Goal: Task Accomplishment & Management: Use online tool/utility

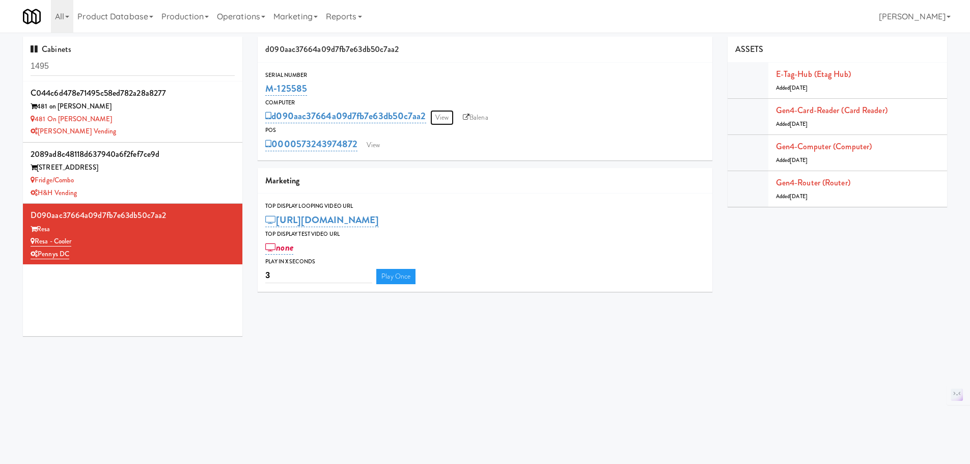
click at [440, 116] on link "View" at bounding box center [441, 117] width 23 height 15
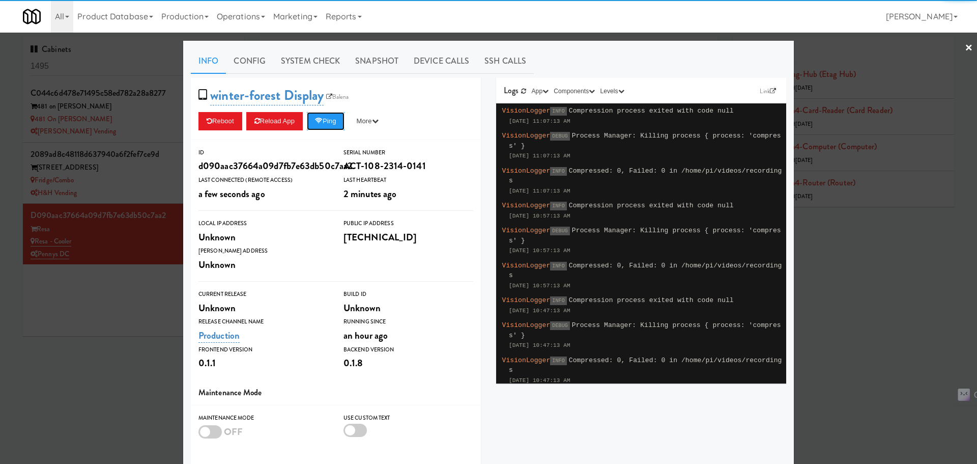
click at [331, 124] on button "Ping" at bounding box center [326, 121] width 38 height 18
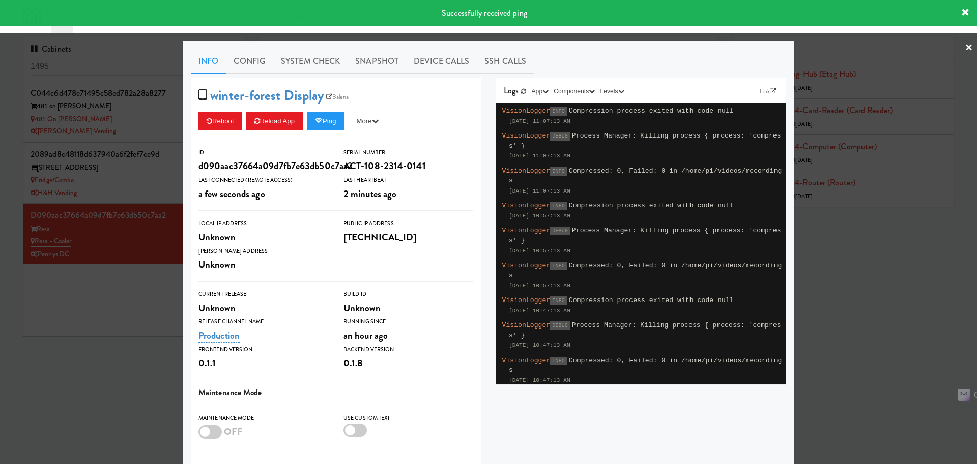
click at [165, 303] on div at bounding box center [488, 232] width 977 height 464
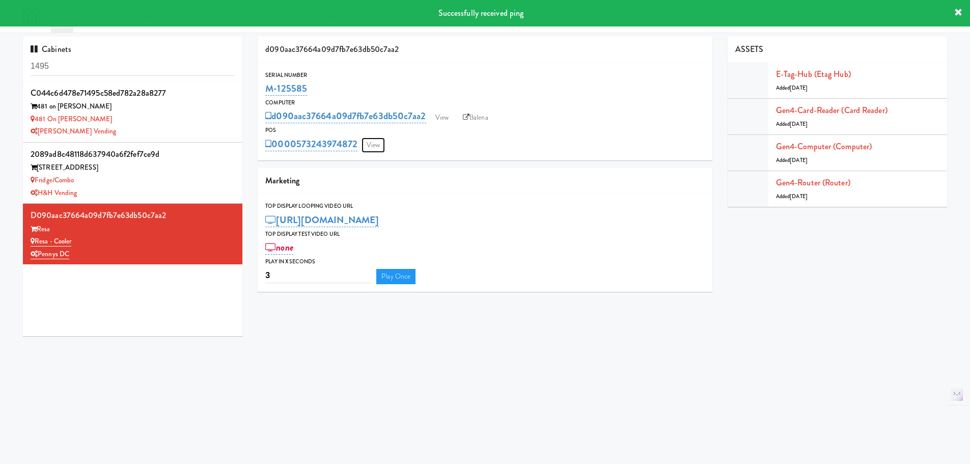
click at [377, 145] on link "View" at bounding box center [372, 144] width 23 height 15
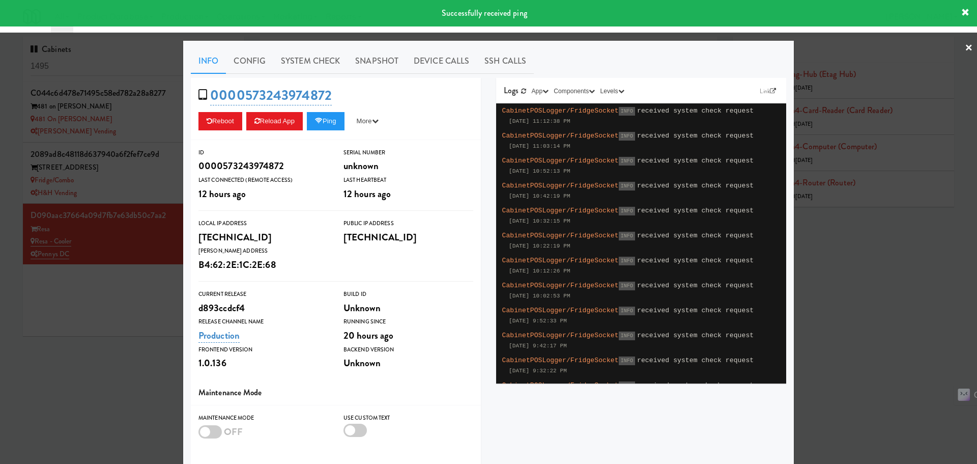
click at [131, 311] on div at bounding box center [488, 232] width 977 height 464
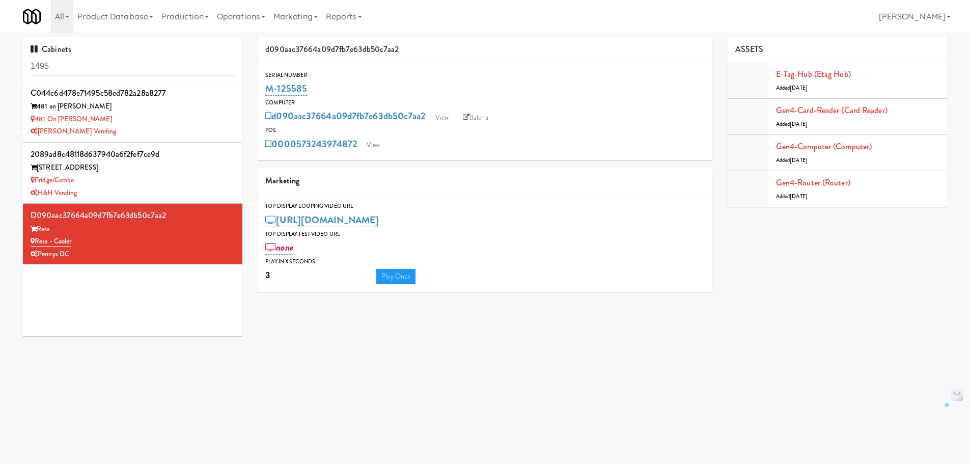
drag, startPoint x: 329, startPoint y: 86, endPoint x: 266, endPoint y: 87, distance: 62.6
click at [266, 87] on div "M-125585" at bounding box center [484, 88] width 439 height 17
copy link "M-125585"
click at [331, 83] on div "M-125585" at bounding box center [484, 88] width 439 height 17
drag, startPoint x: 310, startPoint y: 89, endPoint x: 261, endPoint y: 90, distance: 48.9
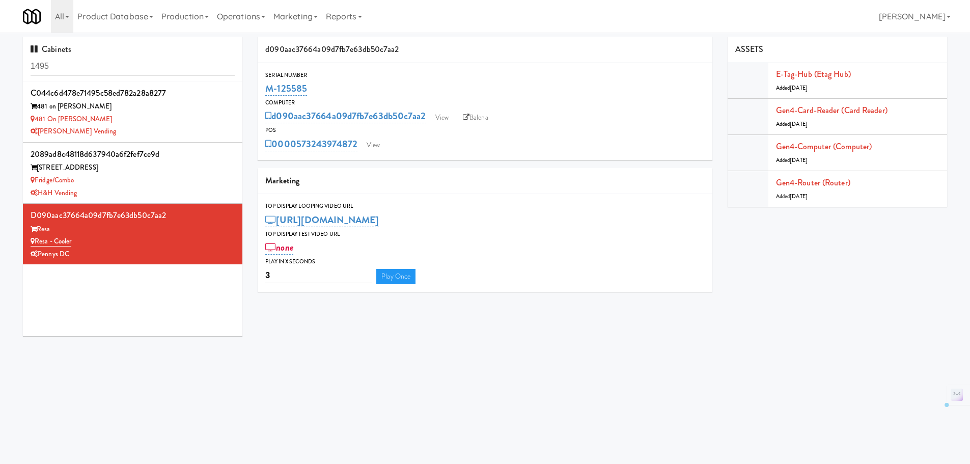
click at [261, 90] on div "Serial Number M-125585" at bounding box center [485, 83] width 455 height 27
copy link "M-125585"
click at [375, 143] on link "View" at bounding box center [372, 144] width 23 height 15
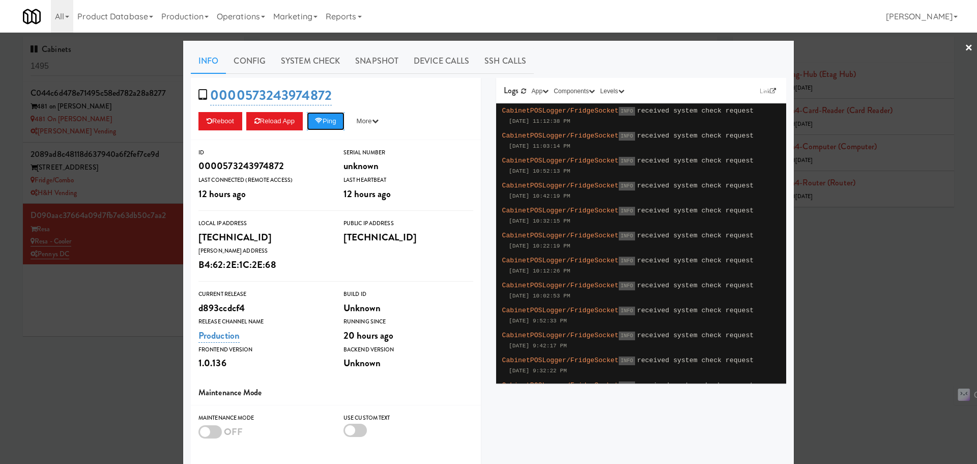
click at [330, 124] on button "Ping" at bounding box center [326, 121] width 38 height 18
drag, startPoint x: 276, startPoint y: 162, endPoint x: 221, endPoint y: 163, distance: 55.5
click at [221, 163] on div "0000573243974872" at bounding box center [264, 165] width 130 height 17
copy div "573243974872"
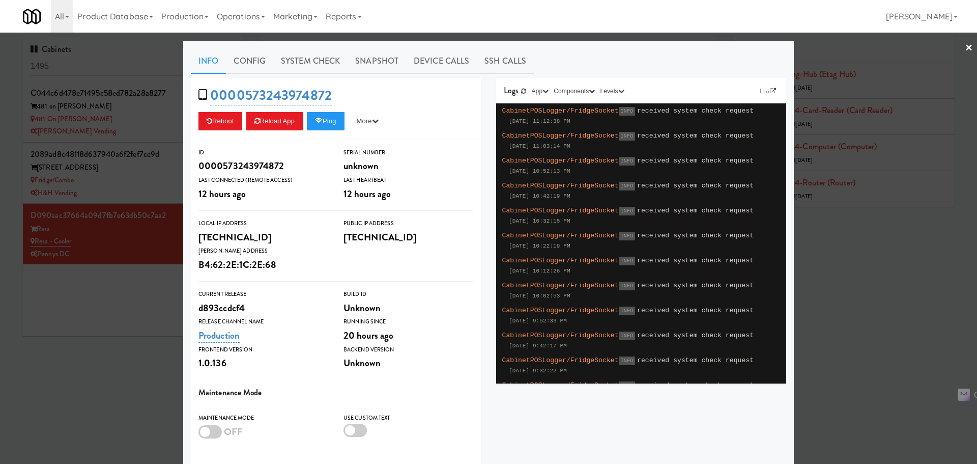
click at [95, 312] on div at bounding box center [488, 232] width 977 height 464
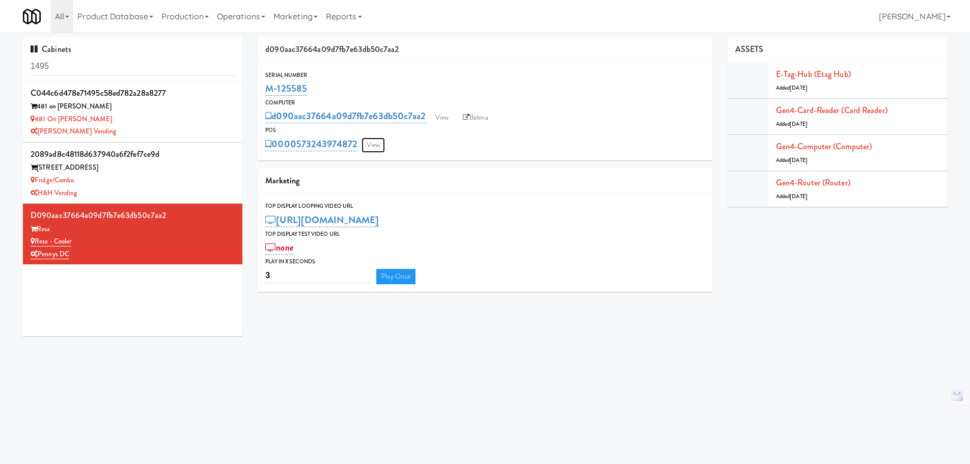
click at [369, 148] on link "View" at bounding box center [372, 144] width 23 height 15
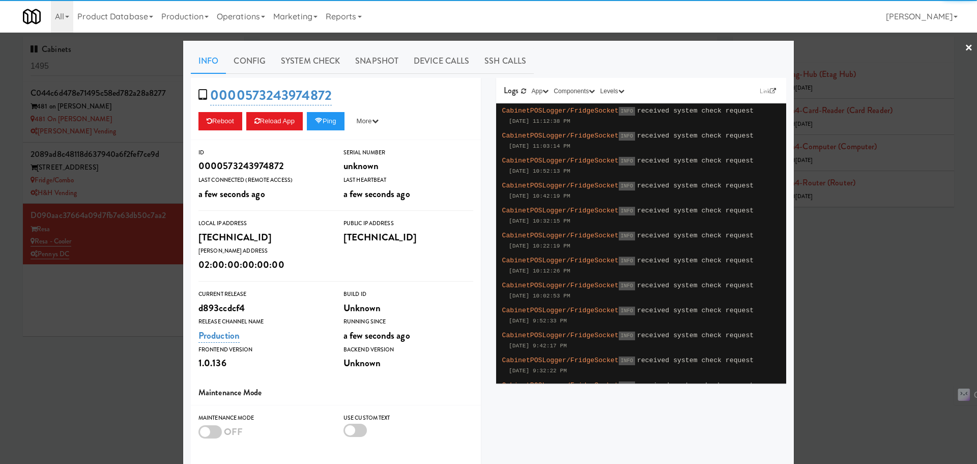
click at [305, 114] on div "Reboot Reload App Ping More Ping Server Restart Server Force Reload App Unlock …" at bounding box center [336, 121] width 275 height 18
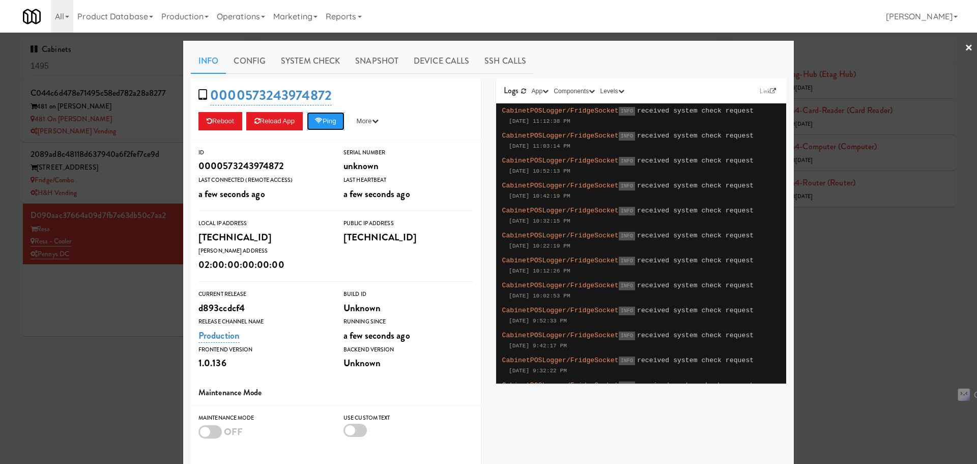
click at [316, 118] on icon at bounding box center [319, 121] width 8 height 7
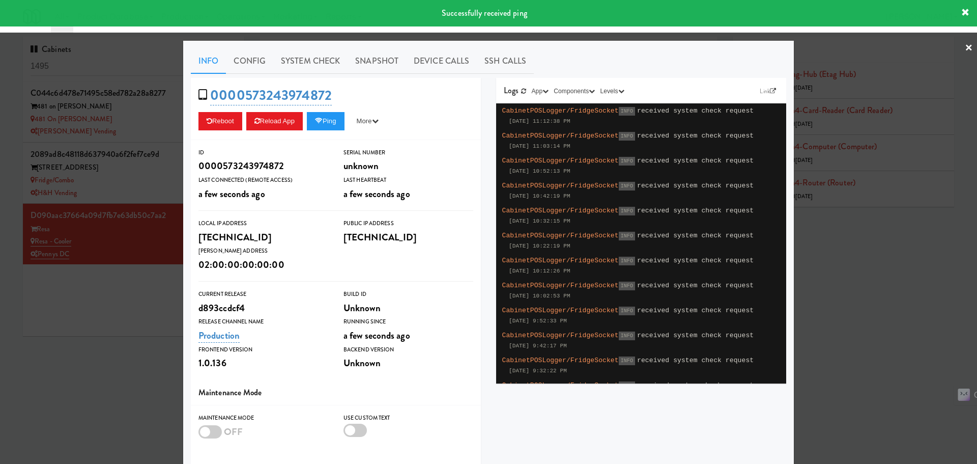
click at [87, 316] on div at bounding box center [488, 232] width 977 height 464
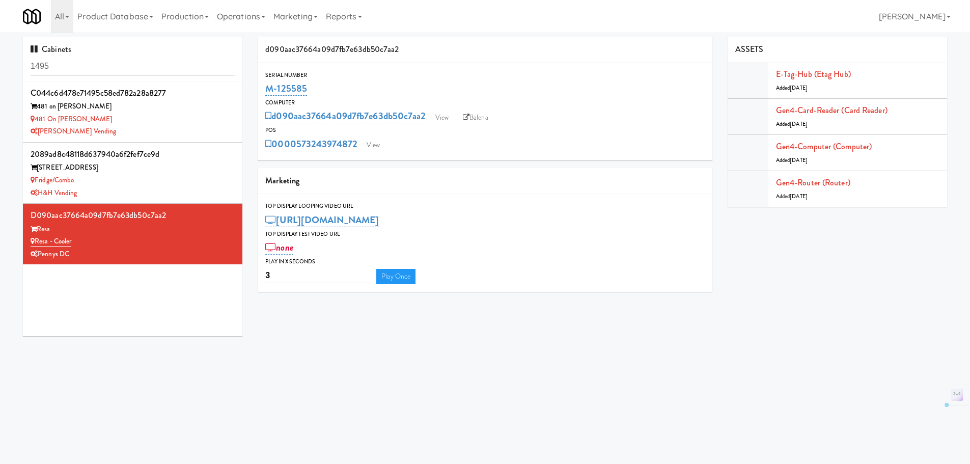
drag, startPoint x: 293, startPoint y: 84, endPoint x: 263, endPoint y: 84, distance: 30.0
click at [263, 84] on div "Serial Number M-125585" at bounding box center [485, 83] width 455 height 27
copy link "M-125585"
click at [79, 62] on input "1495" at bounding box center [133, 66] width 204 height 19
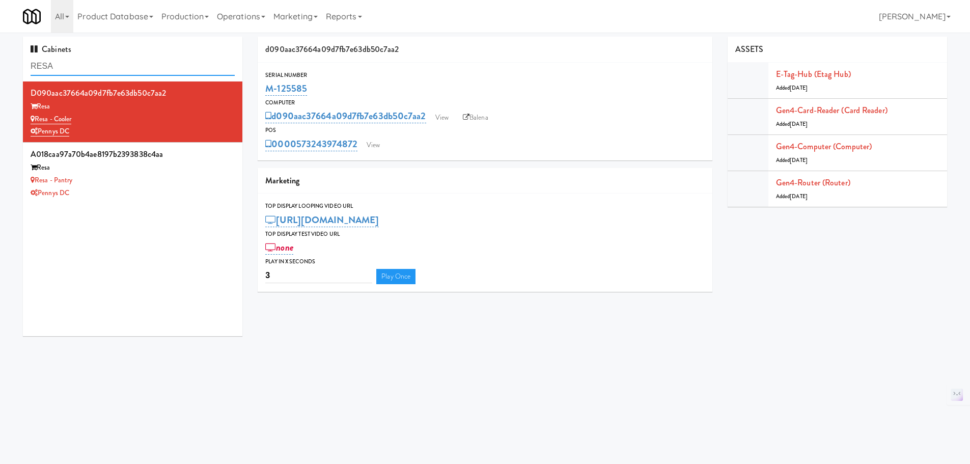
type input "RESA"
click at [166, 182] on div "Resa - Pantry" at bounding box center [133, 180] width 204 height 13
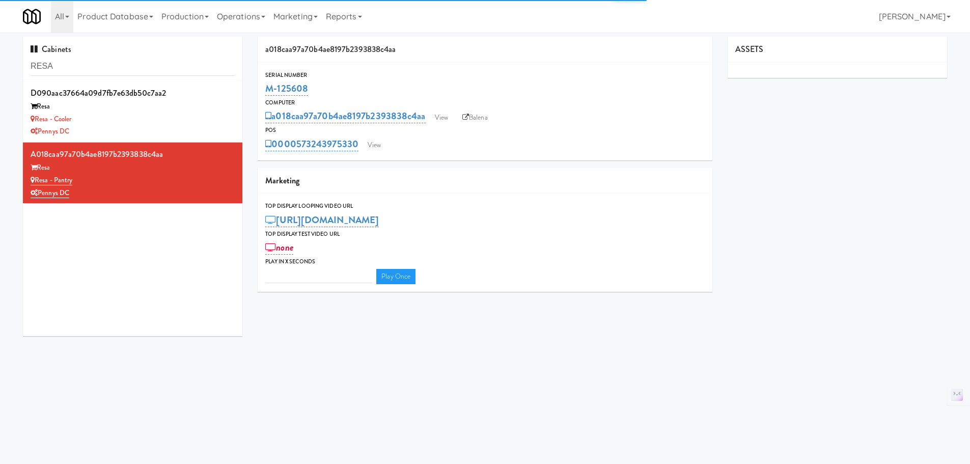
type input "3"
click at [384, 141] on link "View" at bounding box center [373, 144] width 23 height 15
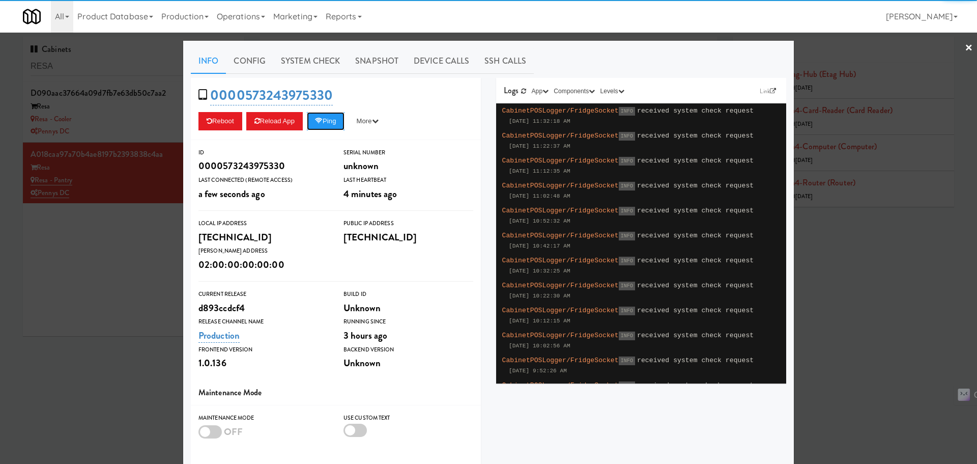
click at [321, 124] on icon at bounding box center [319, 121] width 8 height 7
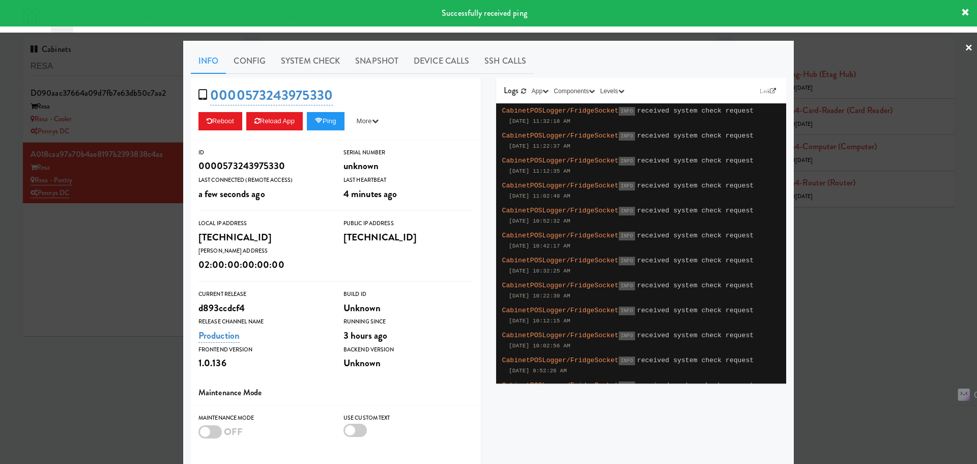
click at [310, 69] on link "System Check" at bounding box center [310, 60] width 74 height 25
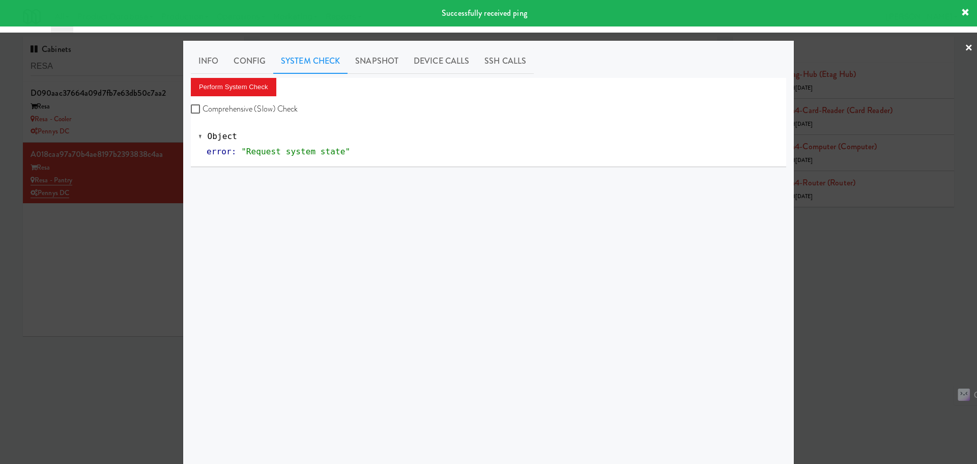
click at [269, 114] on label "Comprehensive (Slow) Check" at bounding box center [244, 108] width 107 height 15
click at [203, 114] on input "Comprehensive (Slow) Check" at bounding box center [197, 109] width 12 height 8
checkbox input "true"
click at [245, 88] on button "Perform System Check" at bounding box center [234, 87] width 86 height 18
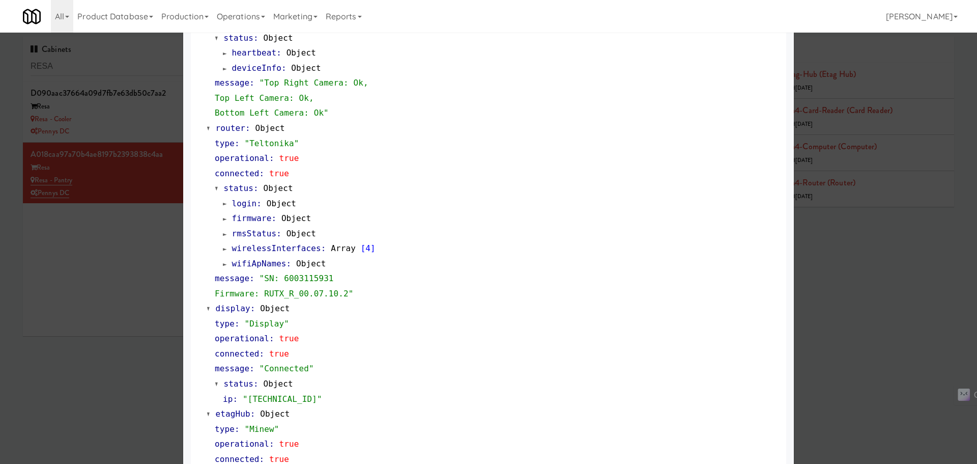
scroll to position [459, 0]
click at [130, 265] on div at bounding box center [488, 232] width 977 height 464
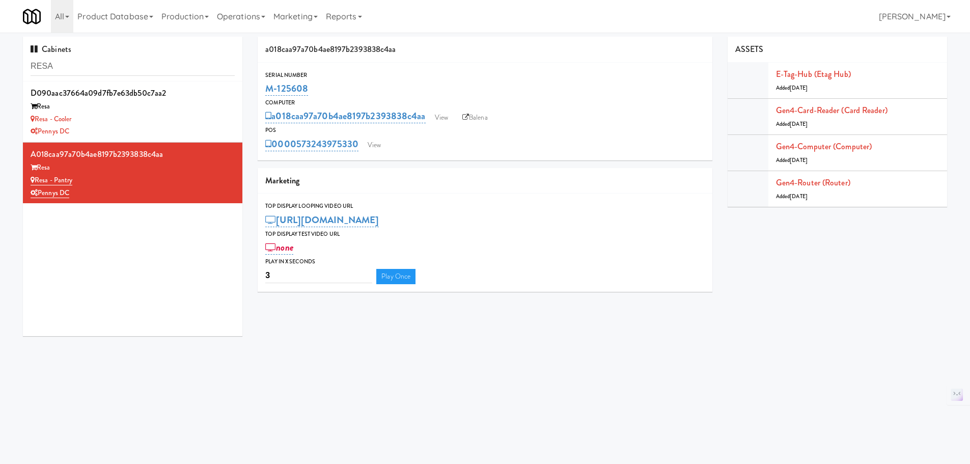
click at [168, 120] on div "Resa - Cooler" at bounding box center [133, 119] width 204 height 13
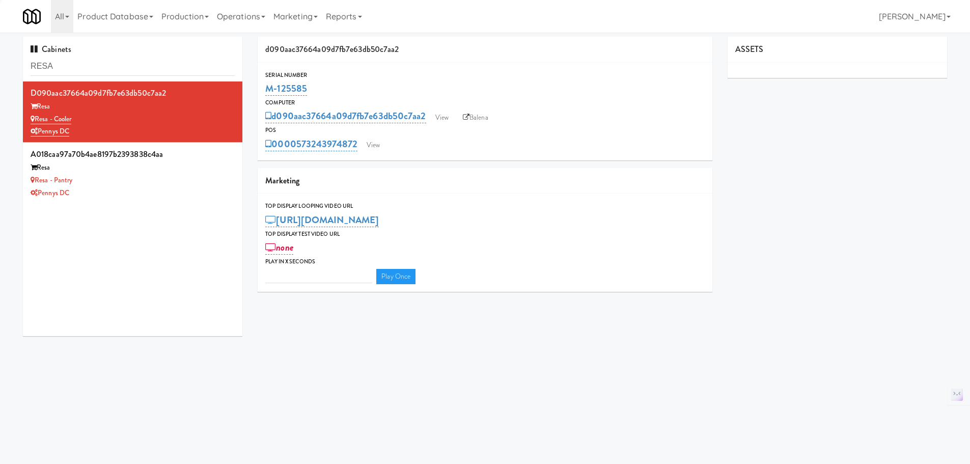
type input "3"
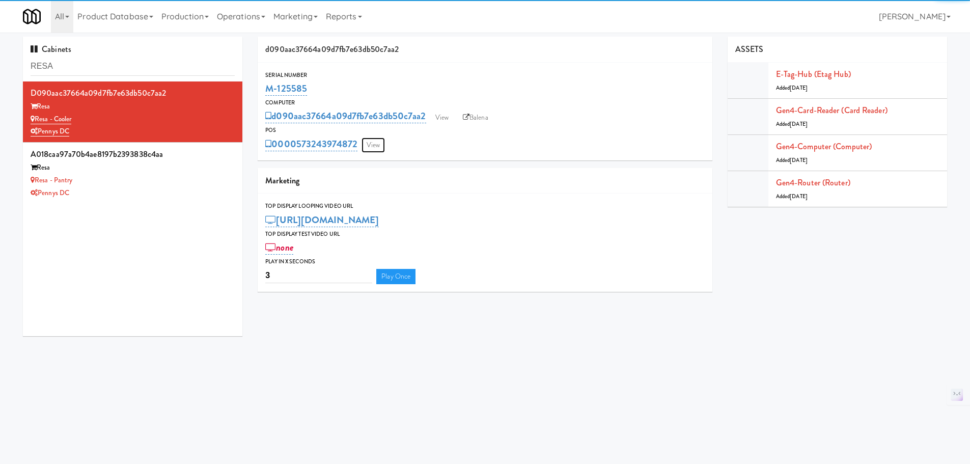
click at [378, 144] on link "View" at bounding box center [372, 144] width 23 height 15
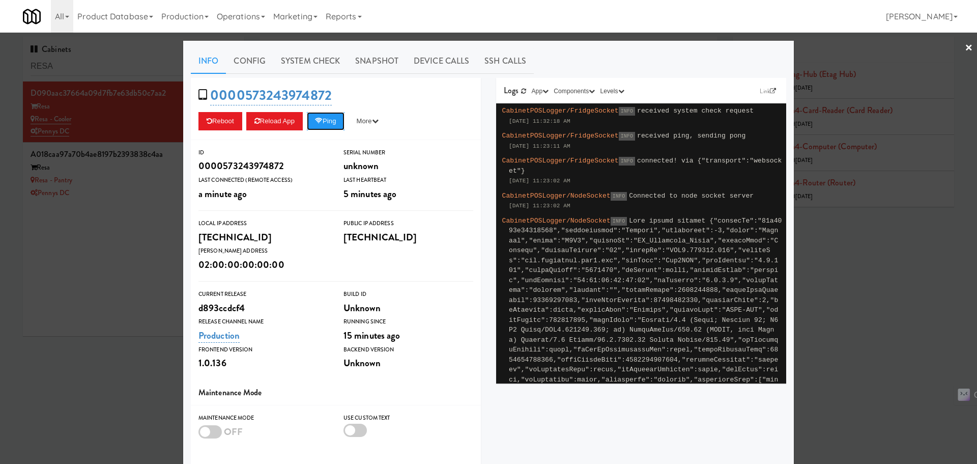
click at [330, 121] on button "Ping" at bounding box center [326, 121] width 38 height 18
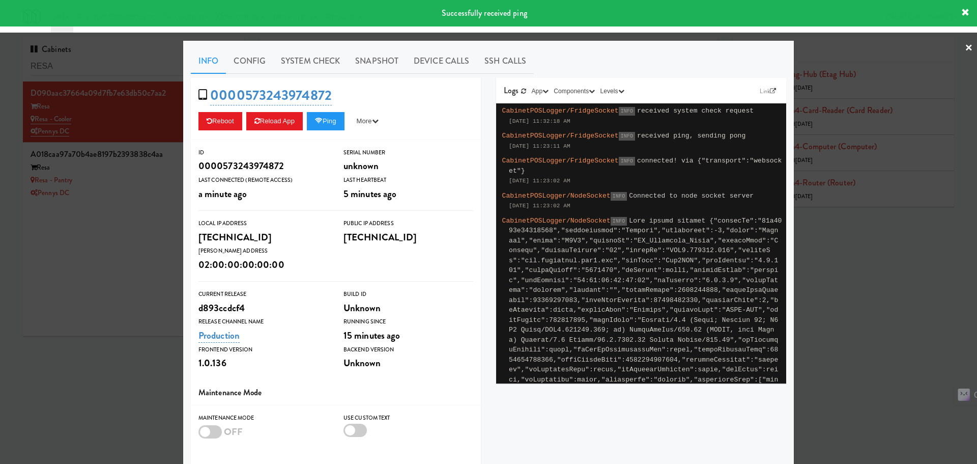
click at [122, 224] on div at bounding box center [488, 232] width 977 height 464
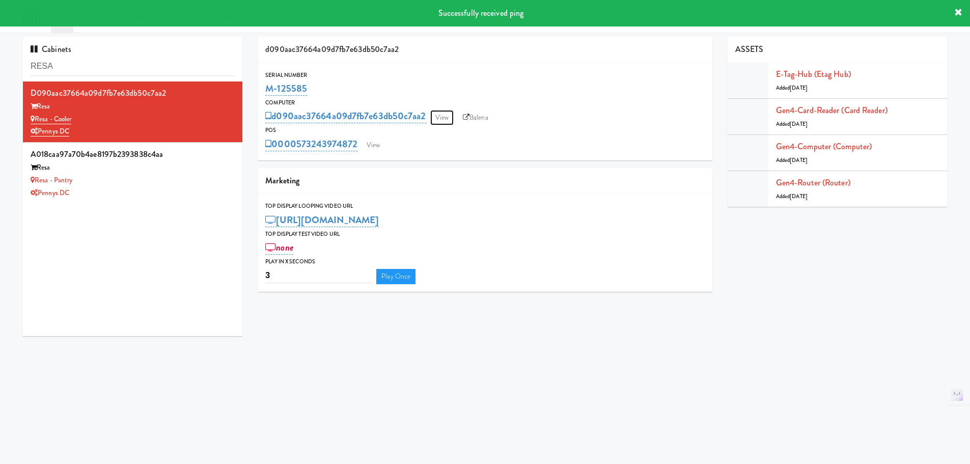
click at [444, 121] on link "View" at bounding box center [441, 117] width 23 height 15
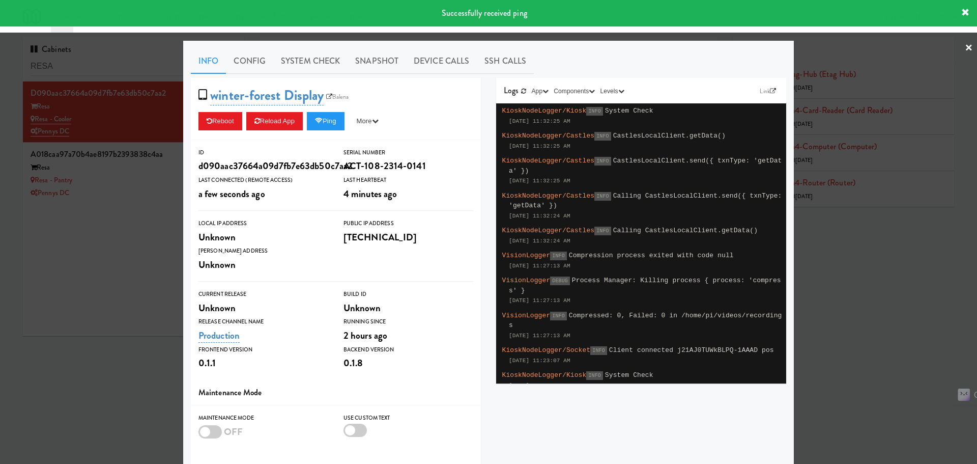
click at [144, 215] on div at bounding box center [488, 232] width 977 height 464
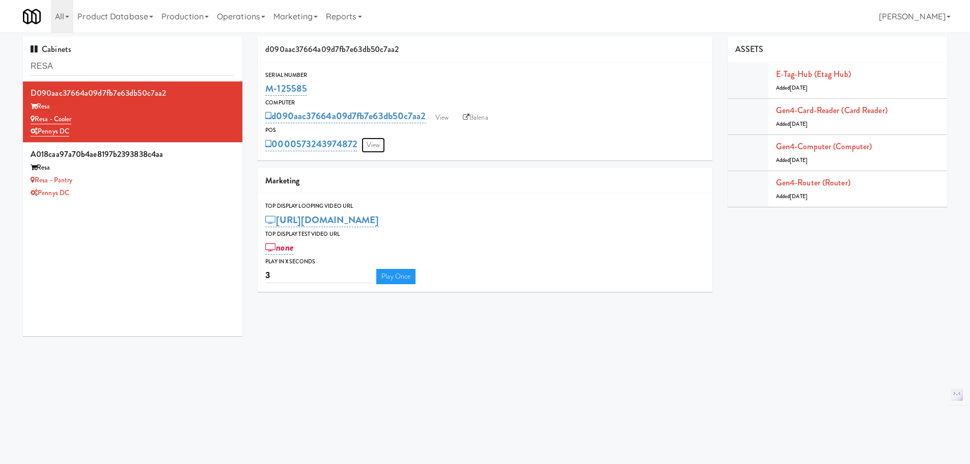
click at [372, 149] on link "View" at bounding box center [372, 144] width 23 height 15
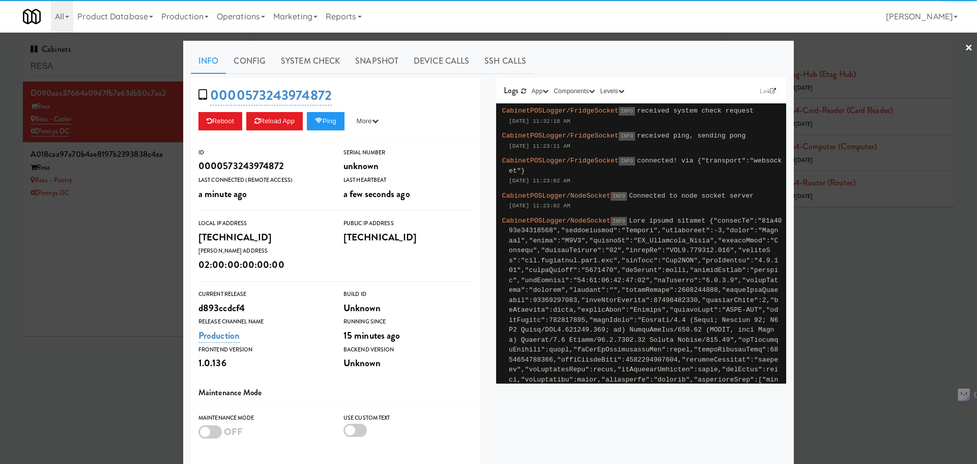
click at [294, 69] on link "System Check" at bounding box center [310, 60] width 74 height 25
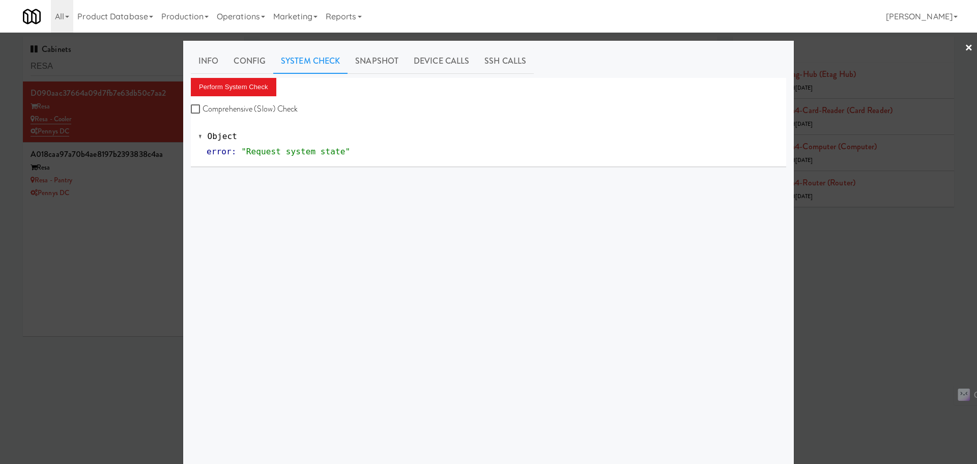
drag, startPoint x: 246, startPoint y: 105, endPoint x: 236, endPoint y: 91, distance: 17.2
click at [246, 104] on label "Comprehensive (Slow) Check" at bounding box center [244, 108] width 107 height 15
click at [203, 105] on input "Comprehensive (Slow) Check" at bounding box center [197, 109] width 12 height 8
checkbox input "true"
click at [232, 84] on button "Perform System Check" at bounding box center [234, 87] width 86 height 18
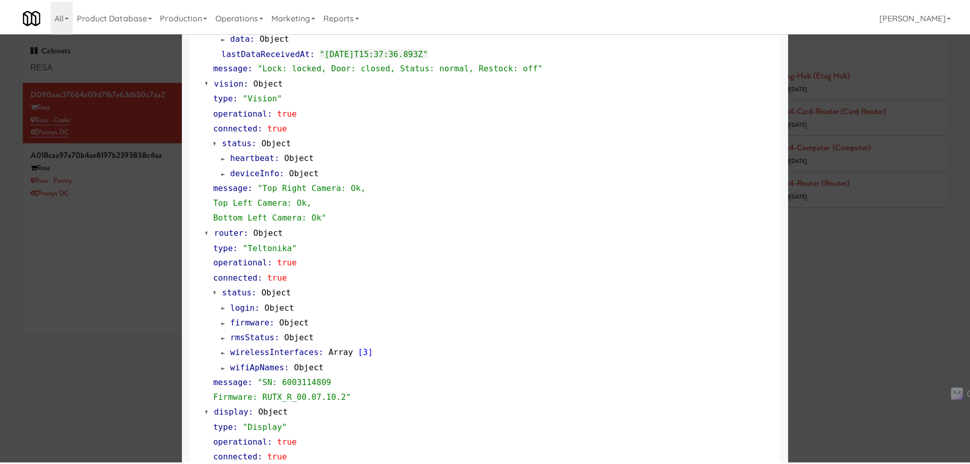
scroll to position [355, 0]
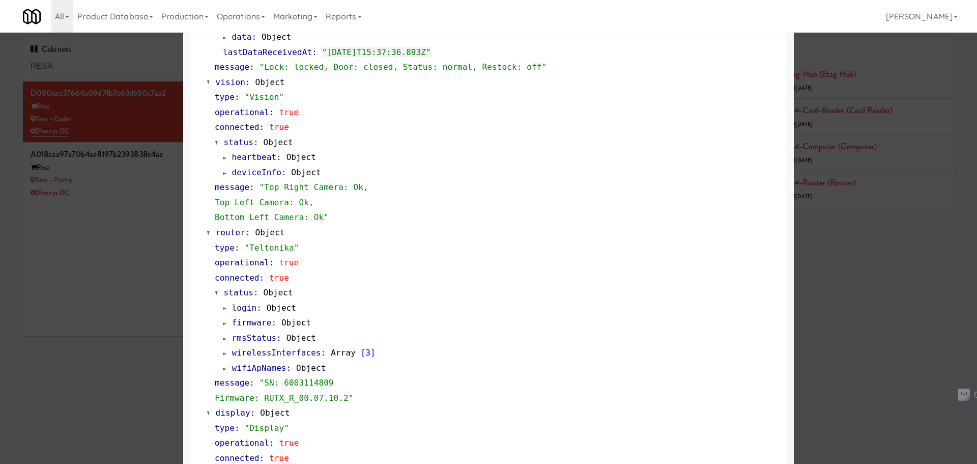
click at [838, 242] on div at bounding box center [488, 232] width 977 height 464
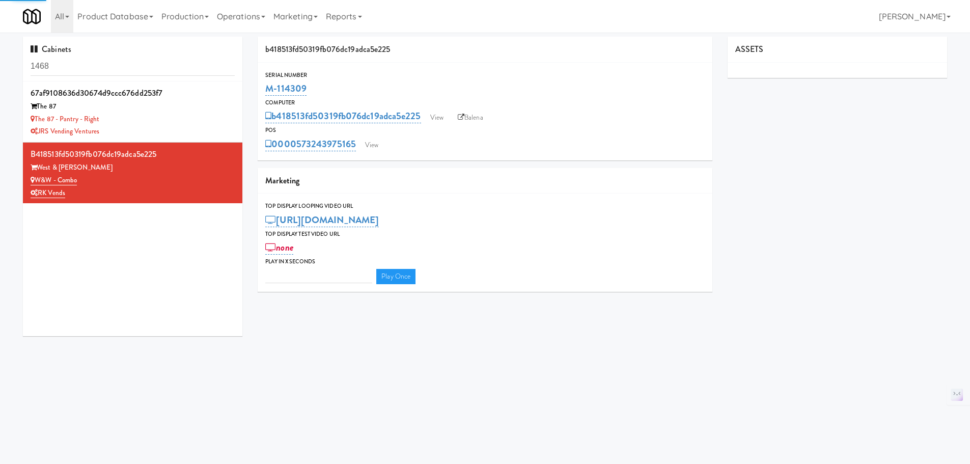
type input "3"
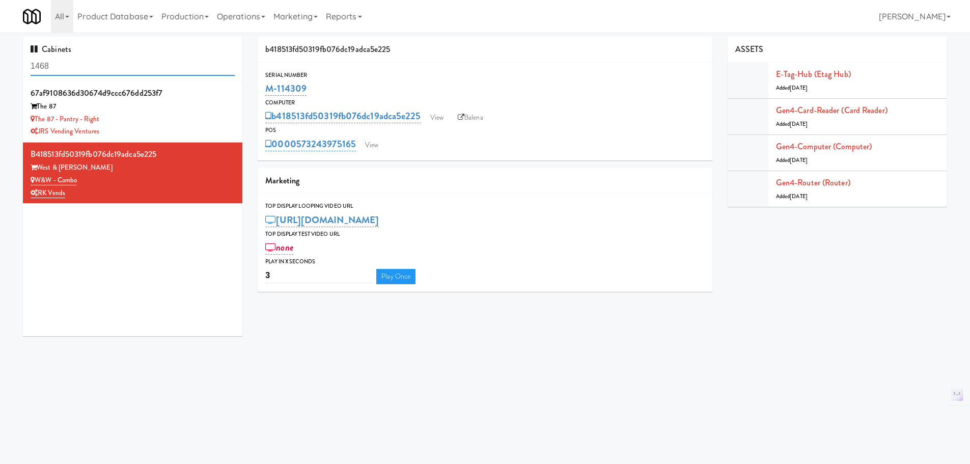
click at [114, 65] on input "1468" at bounding box center [133, 66] width 204 height 19
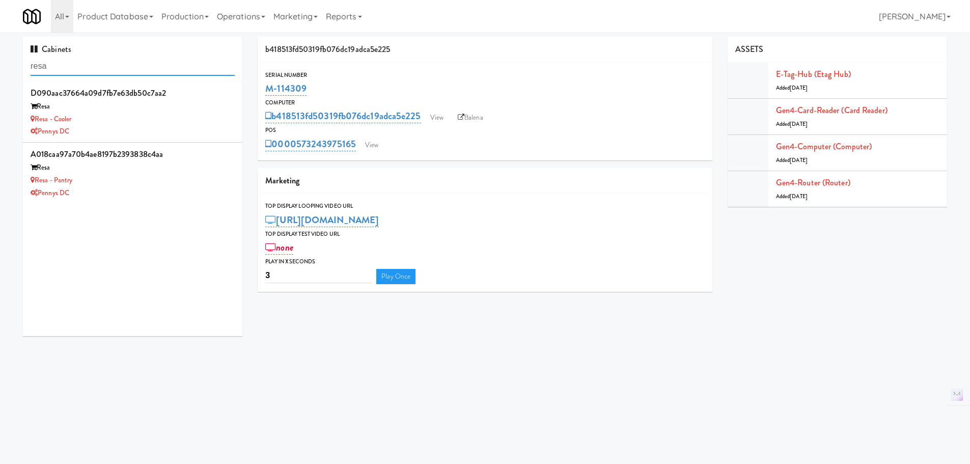
type input "resa"
click at [164, 202] on li "a018caa97a70b4ae8197b2393838c4aa [PERSON_NAME] - Pantry Pennys DC" at bounding box center [132, 173] width 219 height 61
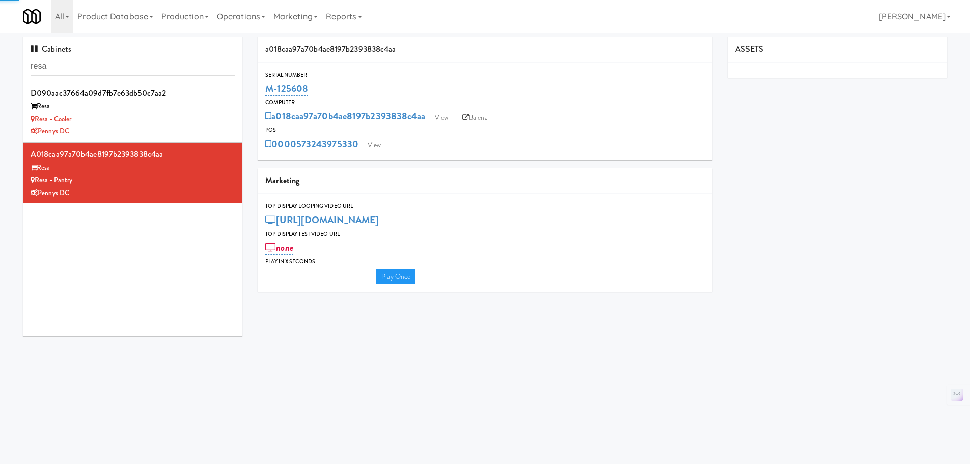
type input "3"
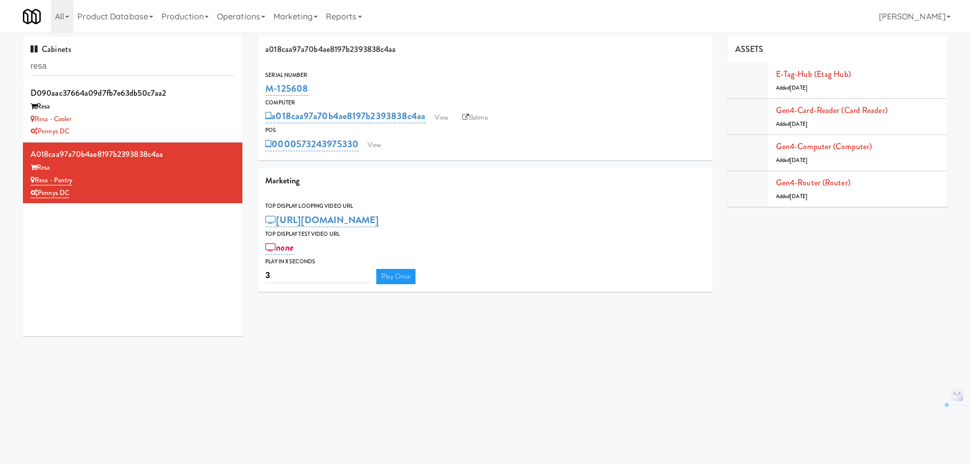
drag, startPoint x: 322, startPoint y: 90, endPoint x: 261, endPoint y: 86, distance: 61.2
click at [259, 86] on div "Serial Number M-125608" at bounding box center [485, 83] width 455 height 27
copy link "M-125608"
click at [332, 89] on div "M-125608" at bounding box center [484, 88] width 439 height 17
drag, startPoint x: 322, startPoint y: 83, endPoint x: 269, endPoint y: 87, distance: 53.1
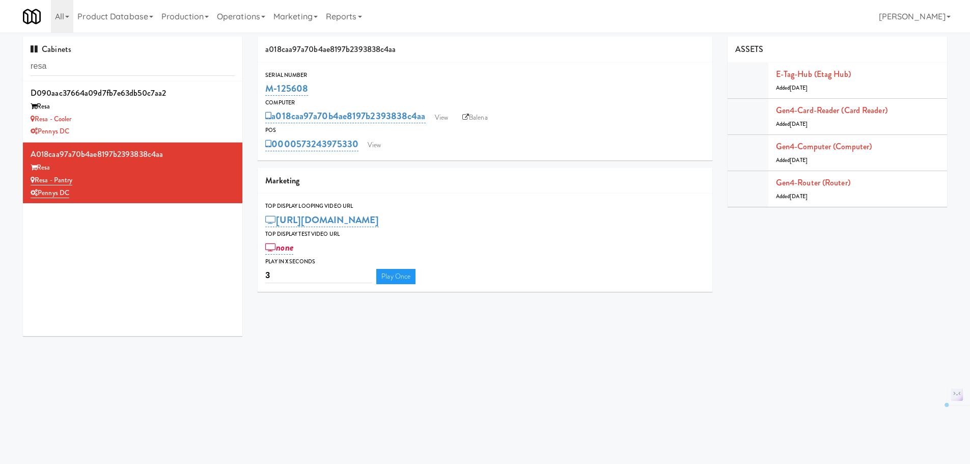
click at [269, 87] on div "M-125608" at bounding box center [484, 88] width 439 height 17
copy link "M-125608"
click at [365, 69] on div "Serial Number M-125608 Computer a018caa97a70b4ae8197b2393838c4aa View Balena PO…" at bounding box center [485, 112] width 455 height 98
drag, startPoint x: 311, startPoint y: 94, endPoint x: 263, endPoint y: 91, distance: 48.4
click at [263, 91] on div "Serial Number M-125608" at bounding box center [485, 83] width 455 height 27
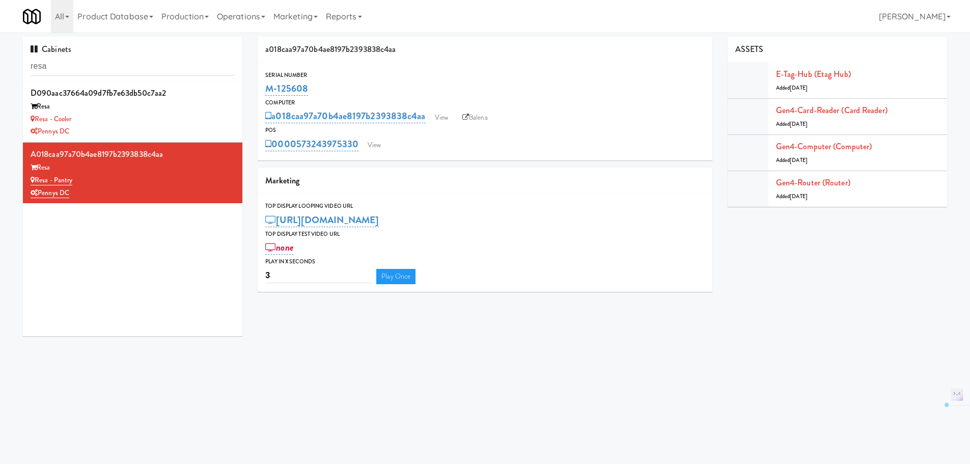
copy link "M-125608"
click at [374, 137] on link "View" at bounding box center [373, 144] width 23 height 15
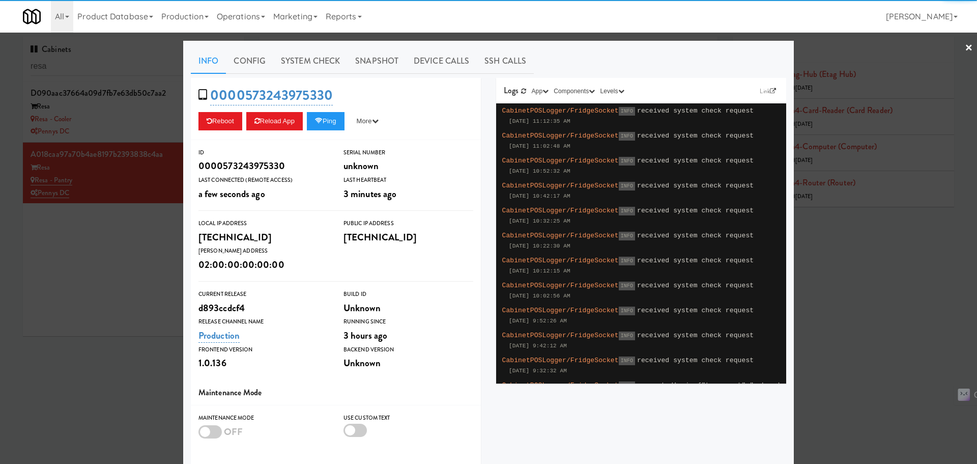
click at [123, 260] on div at bounding box center [488, 232] width 977 height 464
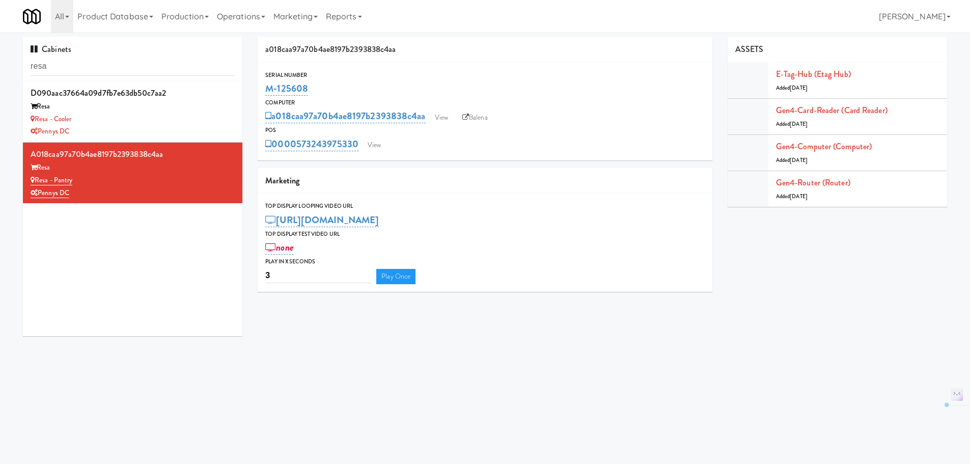
drag, startPoint x: 324, startPoint y: 85, endPoint x: 267, endPoint y: 92, distance: 57.9
click at [267, 92] on div "M-125608" at bounding box center [484, 88] width 439 height 17
copy link "M-125608"
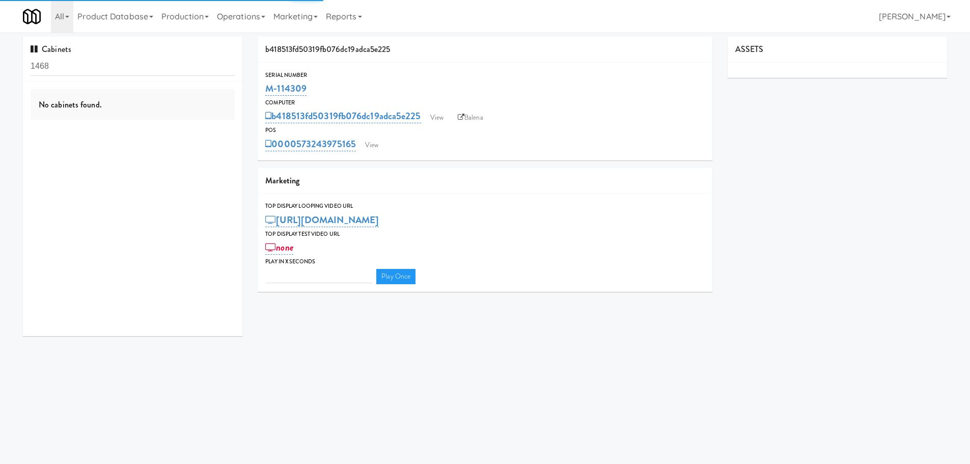
type input "3"
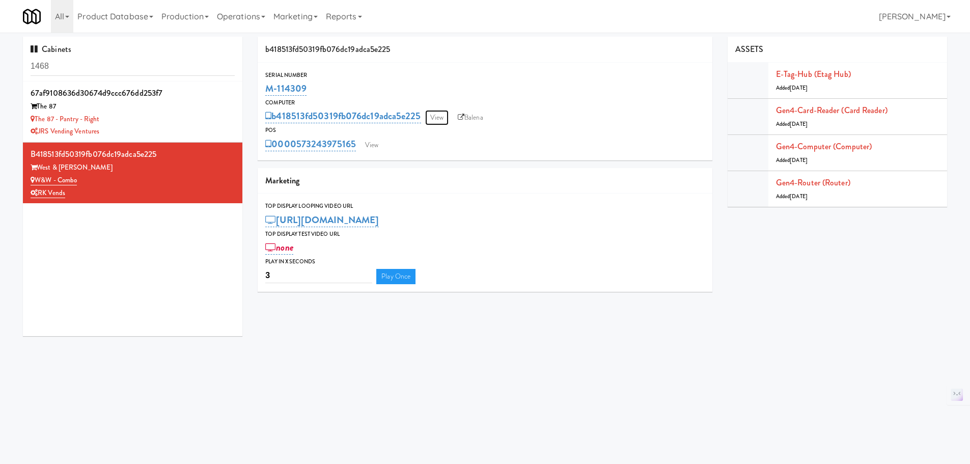
click at [431, 117] on link "View" at bounding box center [436, 117] width 23 height 15
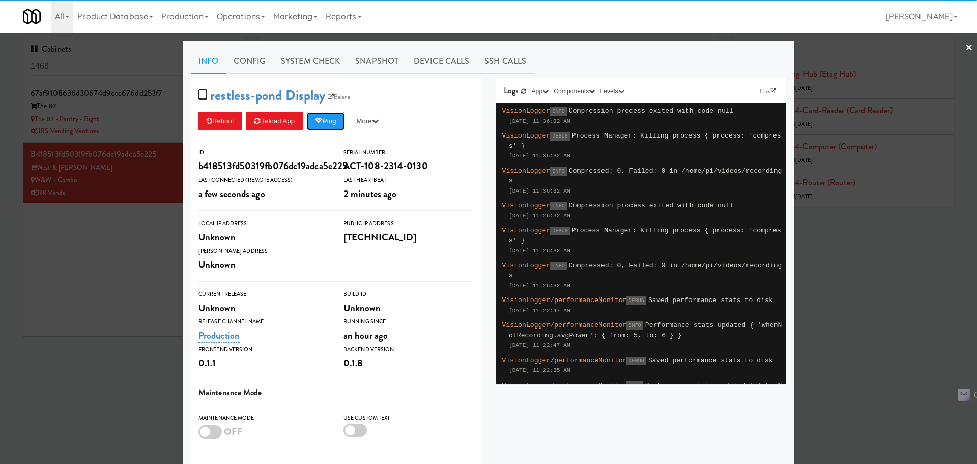
click at [317, 126] on button "Ping" at bounding box center [326, 121] width 38 height 18
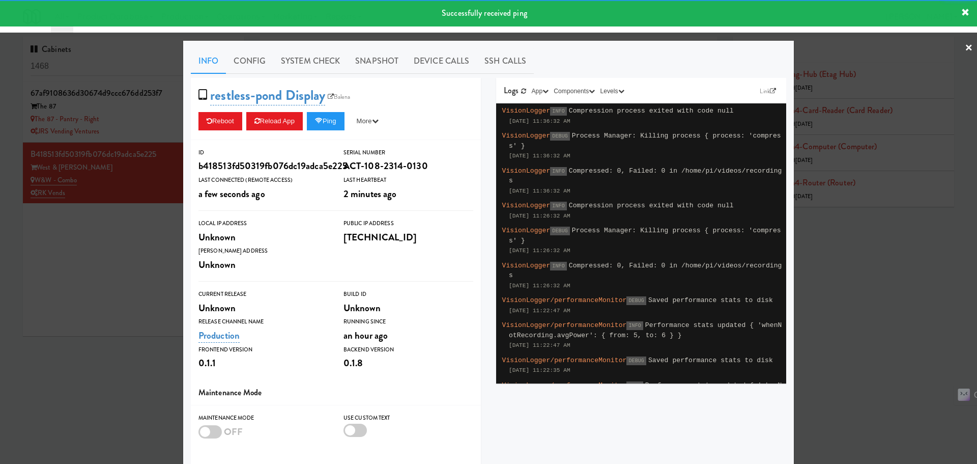
click at [307, 59] on link "System Check" at bounding box center [310, 60] width 74 height 25
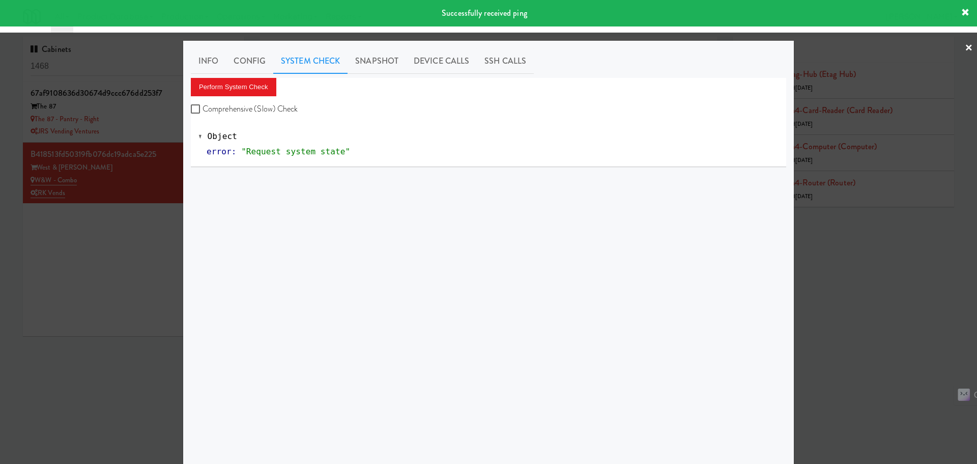
click at [260, 105] on label "Comprehensive (Slow) Check" at bounding box center [244, 108] width 107 height 15
click at [203, 105] on input "Comprehensive (Slow) Check" at bounding box center [197, 109] width 12 height 8
checkbox input "true"
click at [247, 87] on button "Perform System Check" at bounding box center [234, 87] width 86 height 18
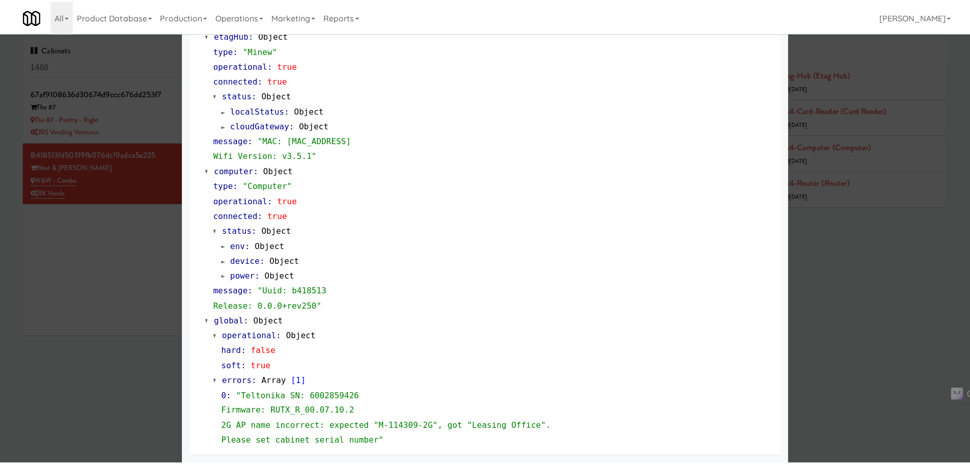
scroll to position [868, 0]
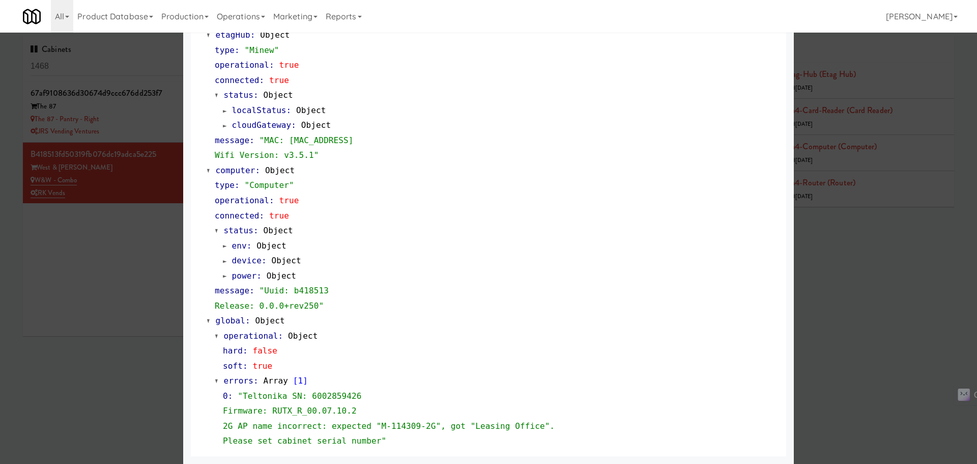
drag, startPoint x: 139, startPoint y: 275, endPoint x: 153, endPoint y: 262, distance: 18.7
click at [139, 275] on div at bounding box center [488, 232] width 977 height 464
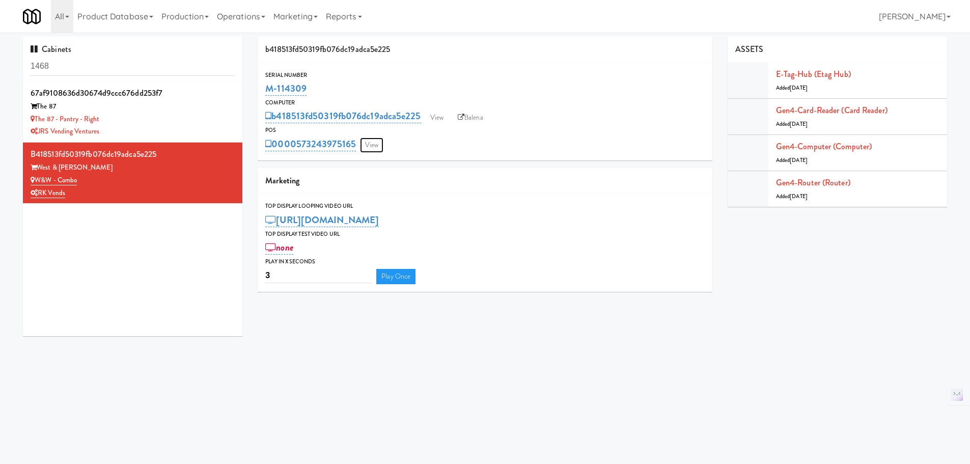
click at [383, 143] on link "View" at bounding box center [371, 144] width 23 height 15
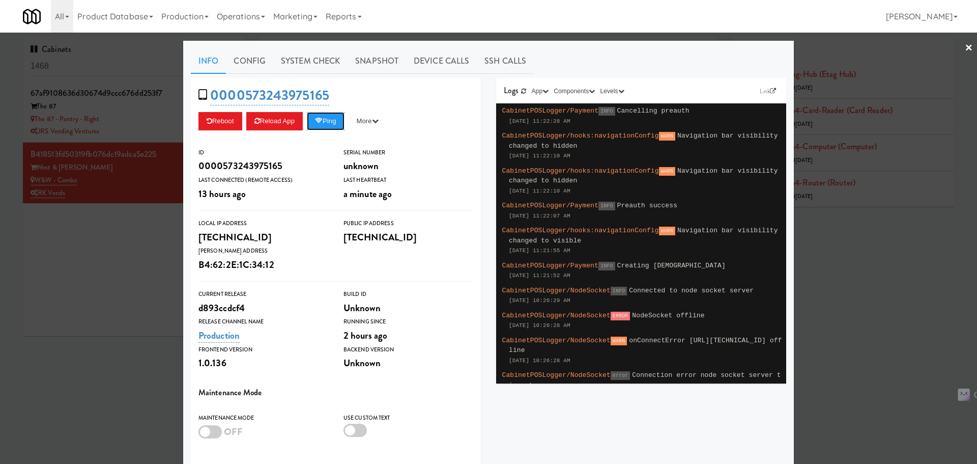
click at [312, 124] on button "Ping" at bounding box center [326, 121] width 38 height 18
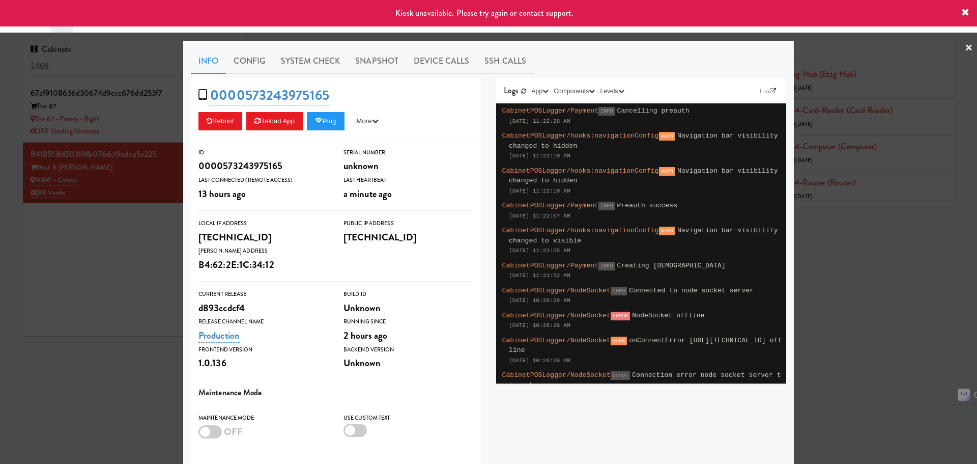
click at [131, 239] on div at bounding box center [488, 232] width 977 height 464
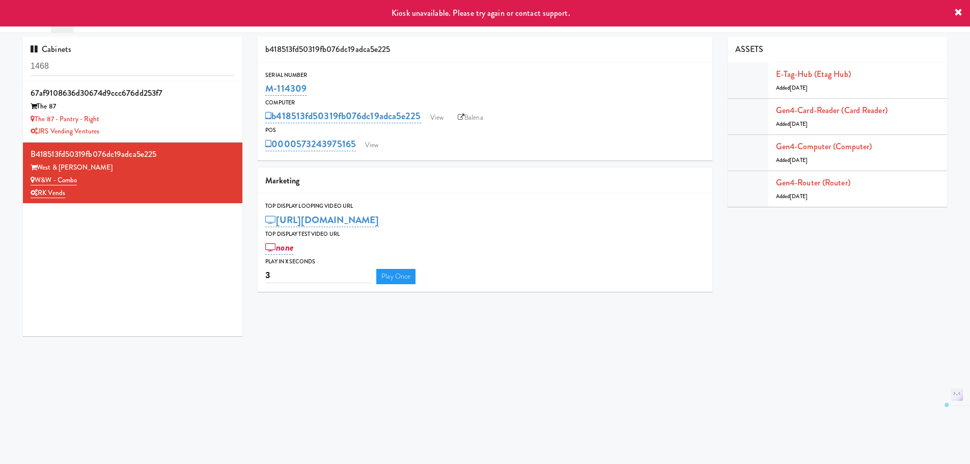
drag, startPoint x: 320, startPoint y: 91, endPoint x: 267, endPoint y: 92, distance: 53.5
click at [267, 92] on div "M-114309" at bounding box center [484, 88] width 439 height 17
copy link "M-114309"
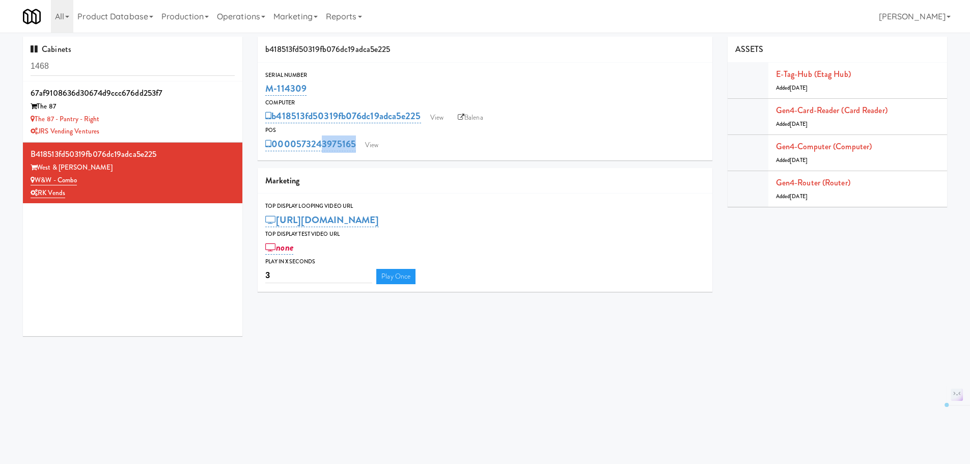
drag, startPoint x: 354, startPoint y: 156, endPoint x: 319, endPoint y: 154, distance: 35.2
click at [319, 154] on div "Serial Number M-114309 Computer b418513fd50319fb076dc19adca5e225 View Balena PO…" at bounding box center [485, 112] width 455 height 98
drag, startPoint x: 359, startPoint y: 153, endPoint x: 299, endPoint y: 152, distance: 60.1
click at [299, 152] on div "Serial Number M-114309 Computer b418513fd50319fb076dc19adca5e225 View Balena PO…" at bounding box center [485, 112] width 455 height 98
copy link "573243975165"
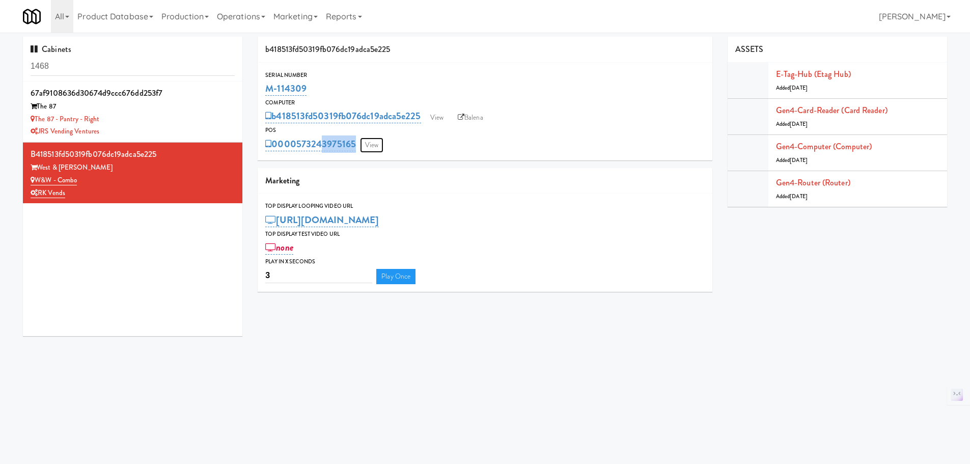
click at [377, 147] on link "View" at bounding box center [371, 144] width 23 height 15
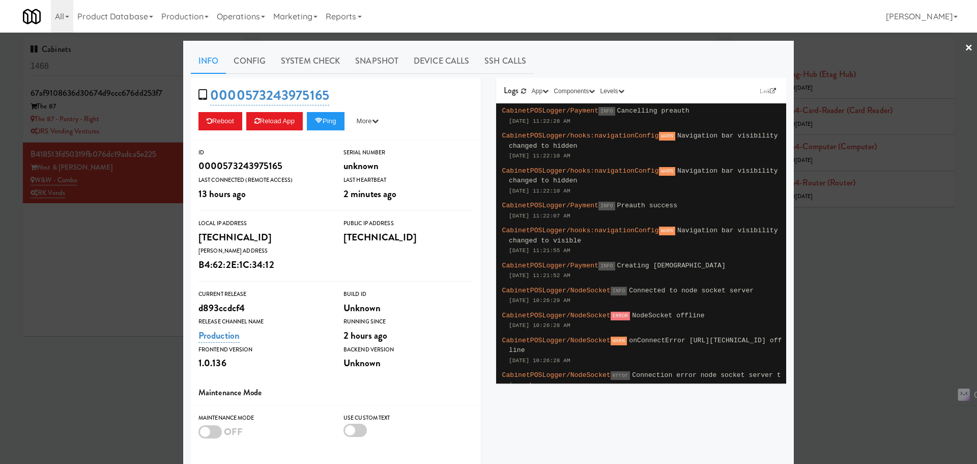
drag, startPoint x: 140, startPoint y: 221, endPoint x: 165, endPoint y: 209, distance: 27.3
click at [141, 221] on div at bounding box center [488, 232] width 977 height 464
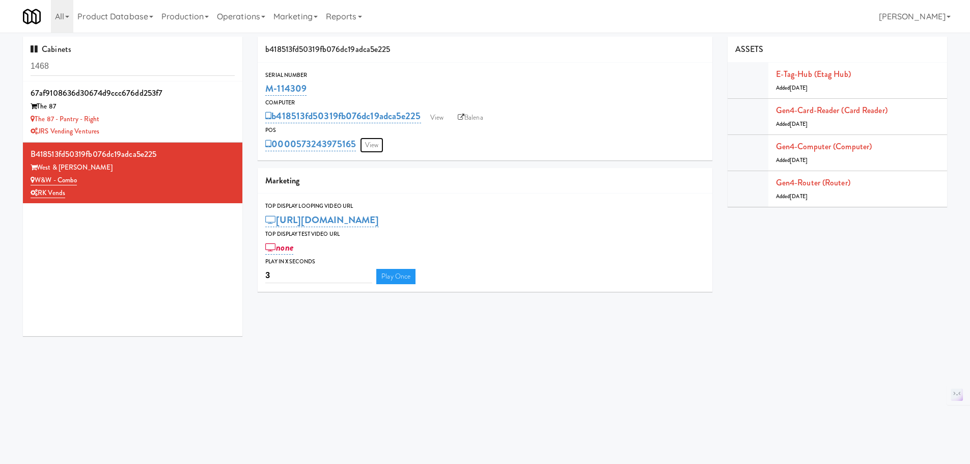
click at [377, 145] on link "View" at bounding box center [371, 144] width 23 height 15
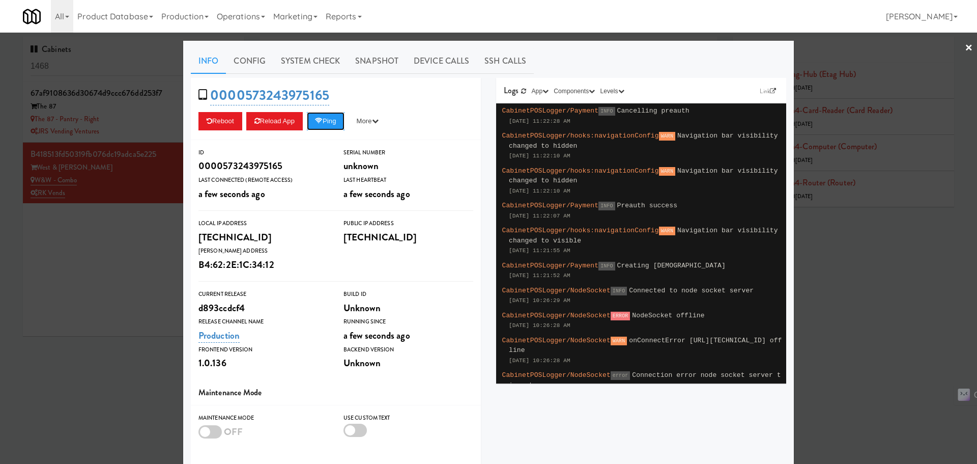
click at [317, 128] on button "Ping" at bounding box center [326, 121] width 38 height 18
click at [140, 236] on div at bounding box center [488, 232] width 977 height 464
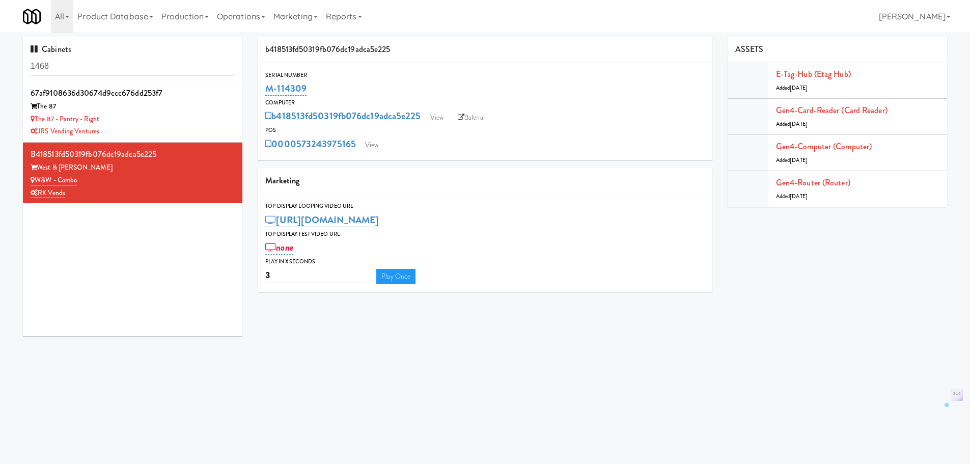
drag, startPoint x: 321, startPoint y: 90, endPoint x: 254, endPoint y: 88, distance: 67.2
click at [254, 88] on div "b418513fd50319fb076dc19adca5e225 Serial Number M-114309 Computer b418513fd50319…" at bounding box center [485, 168] width 470 height 263
copy link "M-114309"
click at [435, 114] on link "View" at bounding box center [436, 117] width 23 height 15
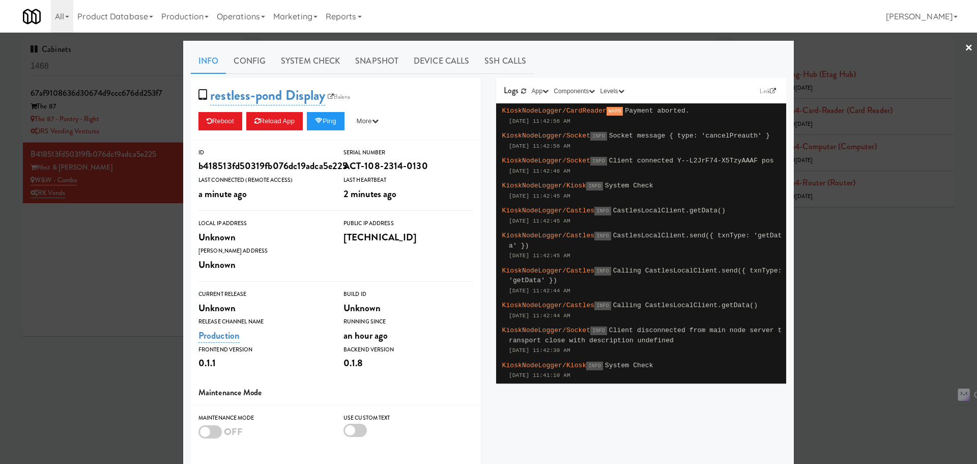
click at [139, 308] on div at bounding box center [488, 232] width 977 height 464
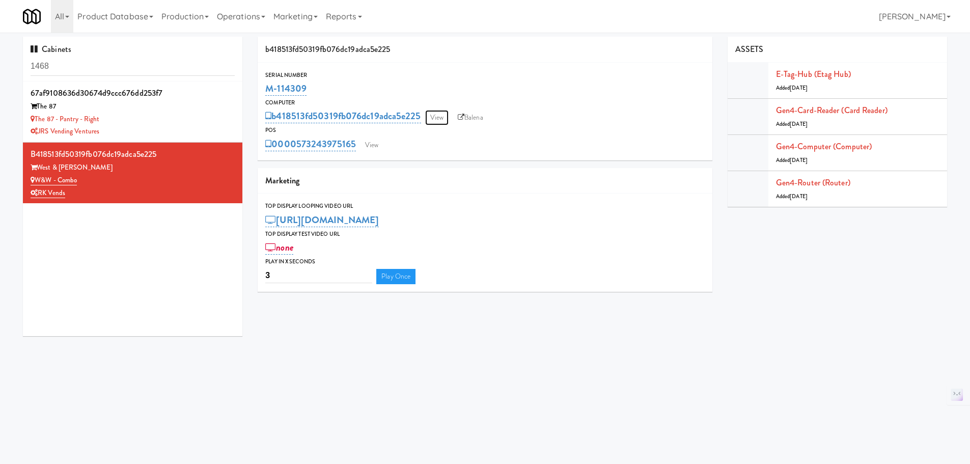
click at [441, 121] on link "View" at bounding box center [436, 117] width 23 height 15
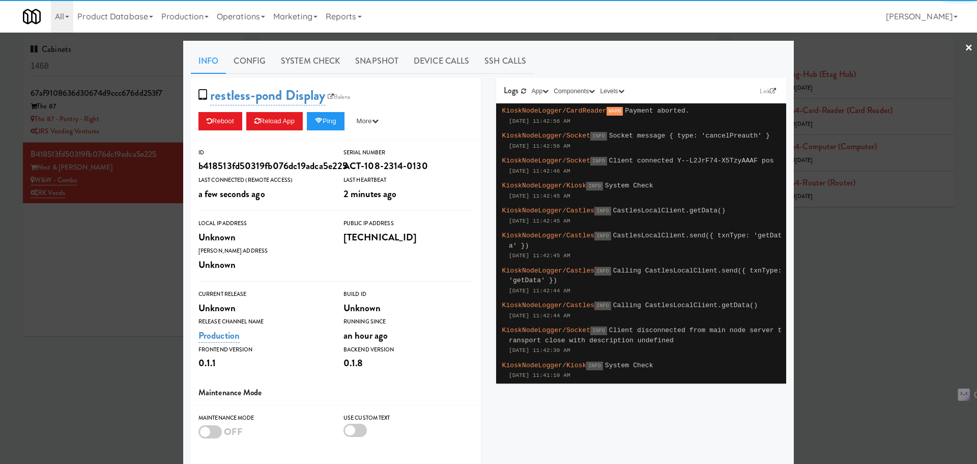
click at [291, 57] on link "System Check" at bounding box center [310, 60] width 74 height 25
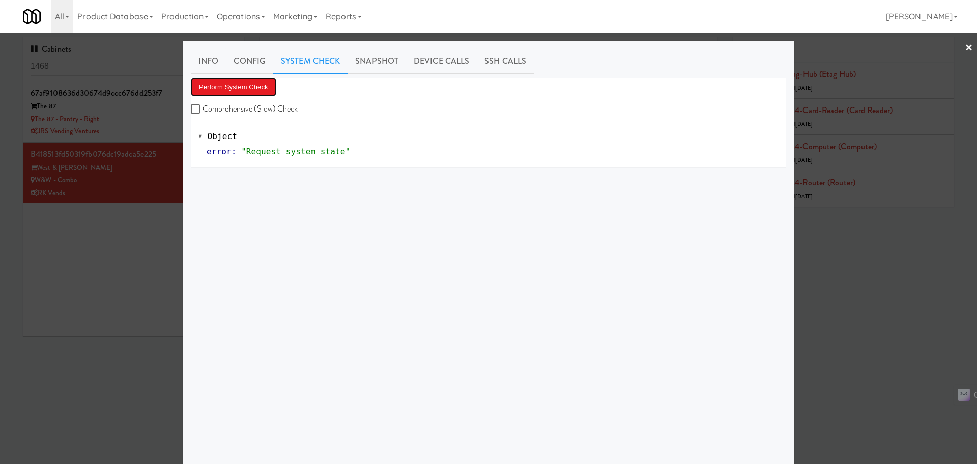
click at [237, 86] on button "Perform System Check" at bounding box center [234, 87] width 86 height 18
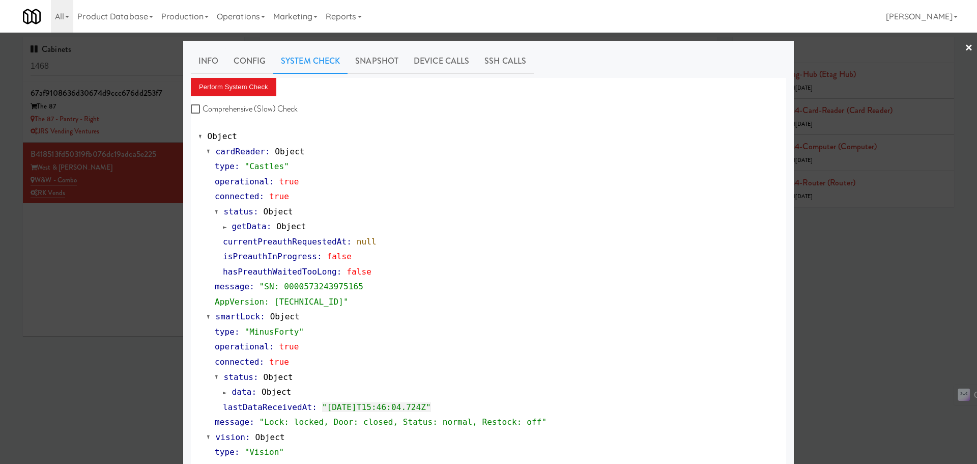
click at [131, 274] on div at bounding box center [488, 232] width 977 height 464
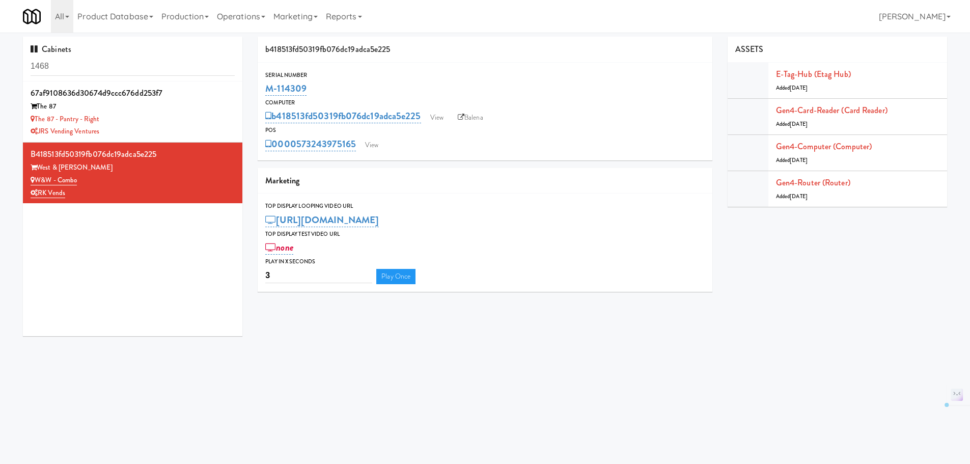
drag, startPoint x: 282, startPoint y: 93, endPoint x: 262, endPoint y: 89, distance: 21.3
click at [262, 89] on div "Serial Number M-114309" at bounding box center [485, 83] width 455 height 27
copy link "M-114309"
click at [375, 147] on link "View" at bounding box center [371, 144] width 23 height 15
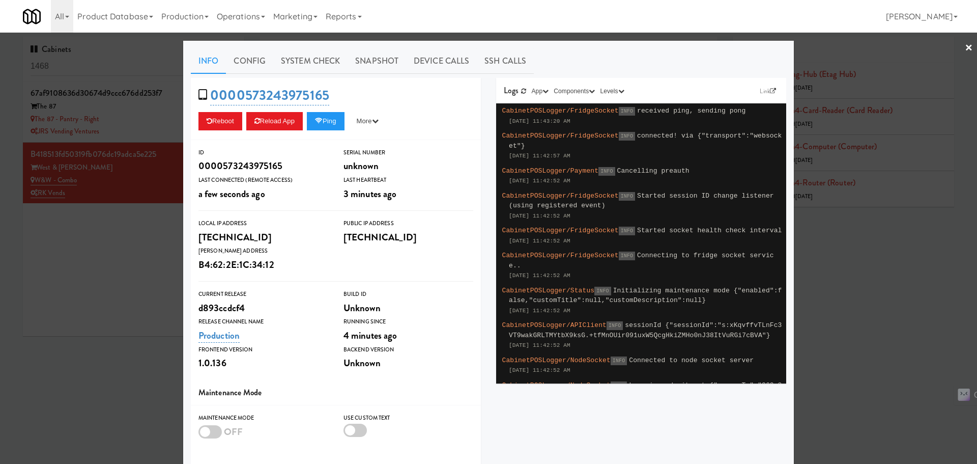
click at [178, 225] on div at bounding box center [488, 232] width 977 height 464
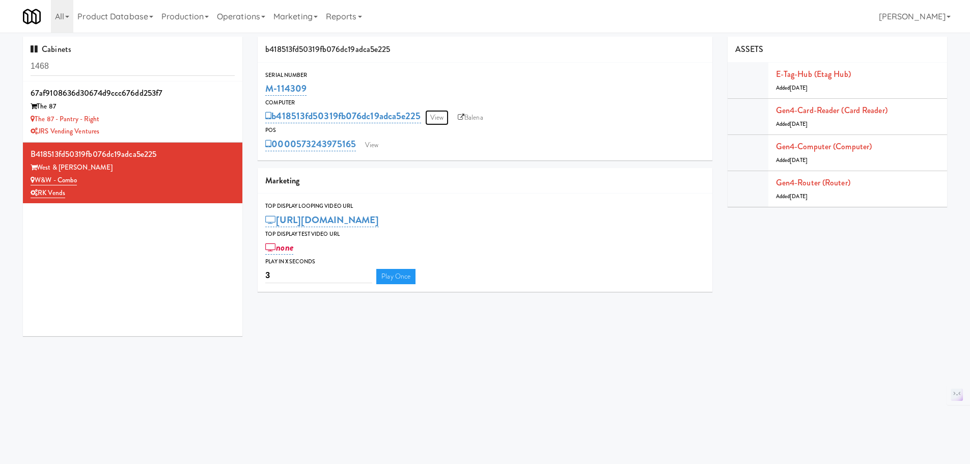
click at [440, 118] on link "View" at bounding box center [436, 117] width 23 height 15
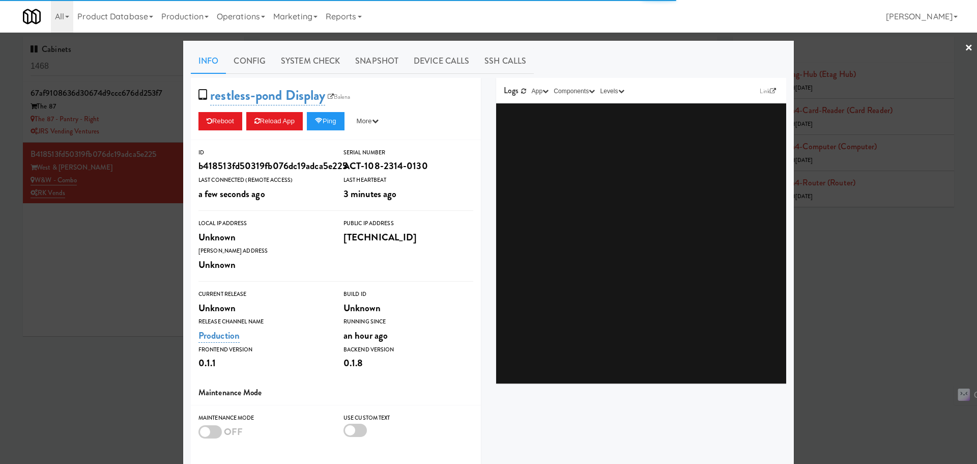
click at [295, 57] on link "System Check" at bounding box center [310, 60] width 74 height 25
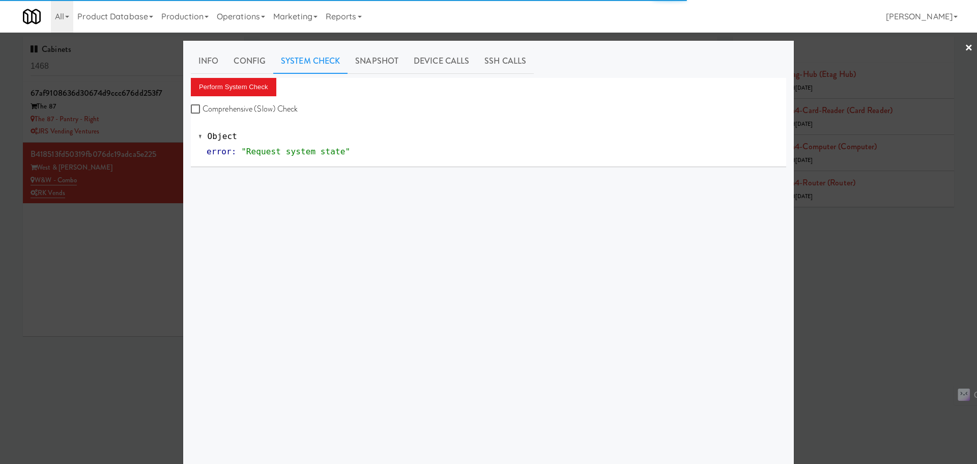
click at [251, 117] on div "Perform System Check Comprehensive (Slow) Check Object error : "Request system …" at bounding box center [489, 122] width 596 height 89
click at [244, 101] on label "Comprehensive (Slow) Check" at bounding box center [244, 108] width 107 height 15
click at [203, 105] on input "Comprehensive (Slow) Check" at bounding box center [197, 109] width 12 height 8
checkbox input "true"
click at [246, 84] on button "Perform System Check" at bounding box center [234, 87] width 86 height 18
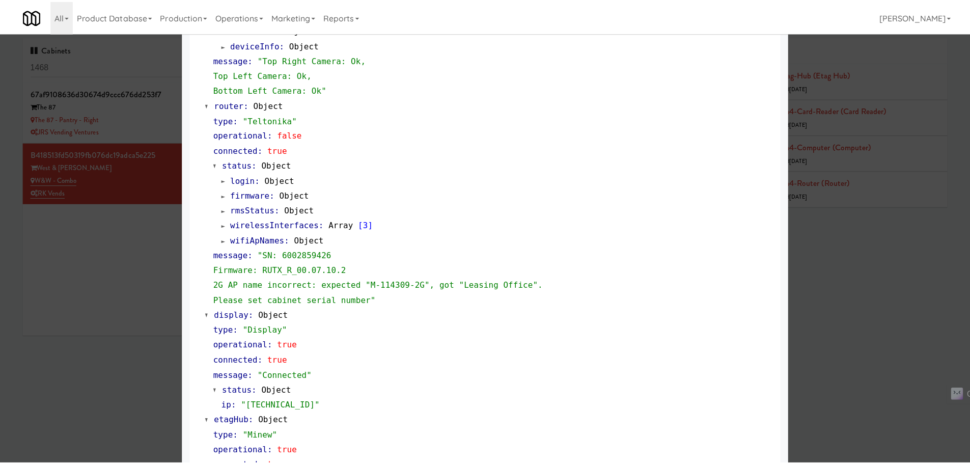
scroll to position [458, 0]
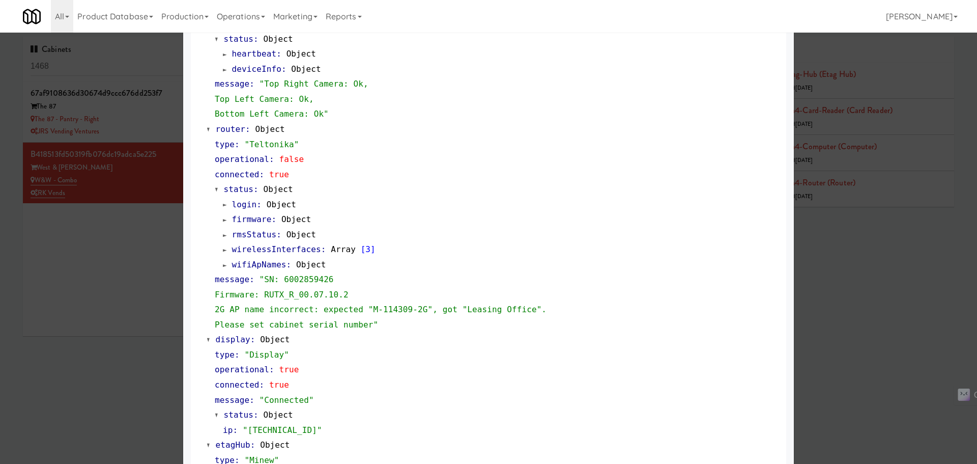
click at [134, 275] on div at bounding box center [488, 232] width 977 height 464
